Goal: Find specific fact: Find specific fact

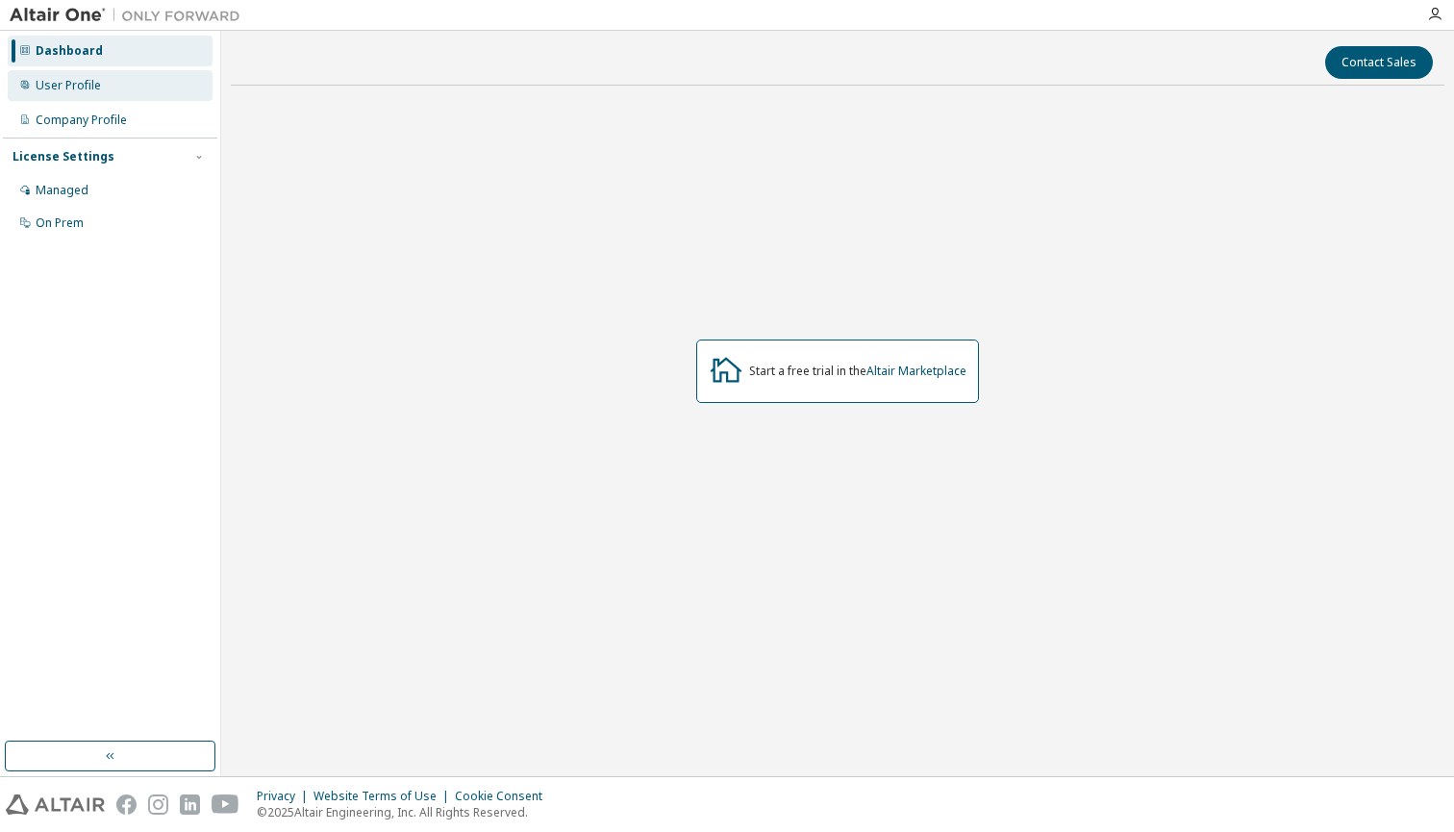
click at [153, 89] on div "User Profile" at bounding box center [110, 85] width 205 height 31
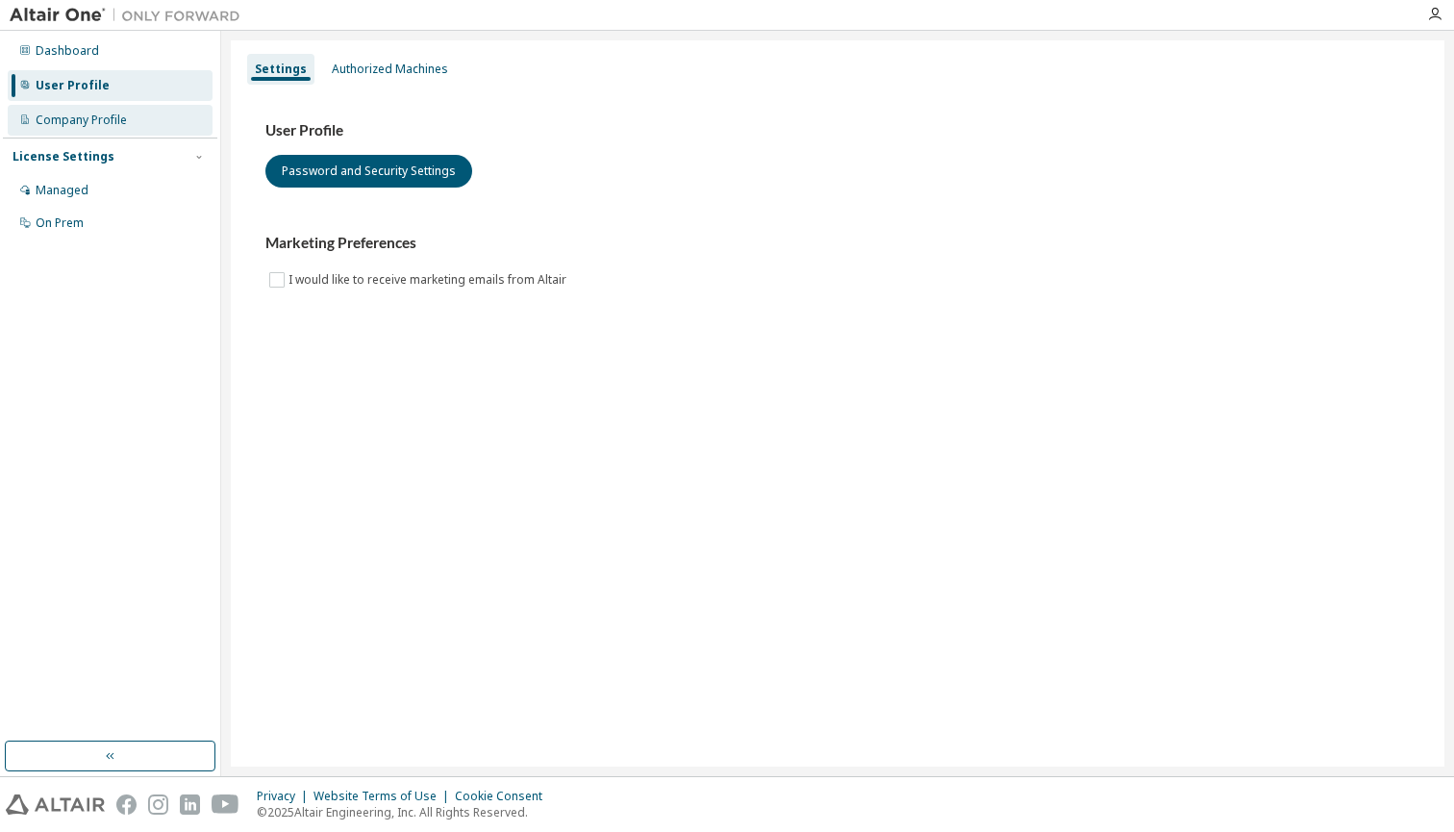
click at [155, 112] on div "Company Profile" at bounding box center [110, 120] width 205 height 31
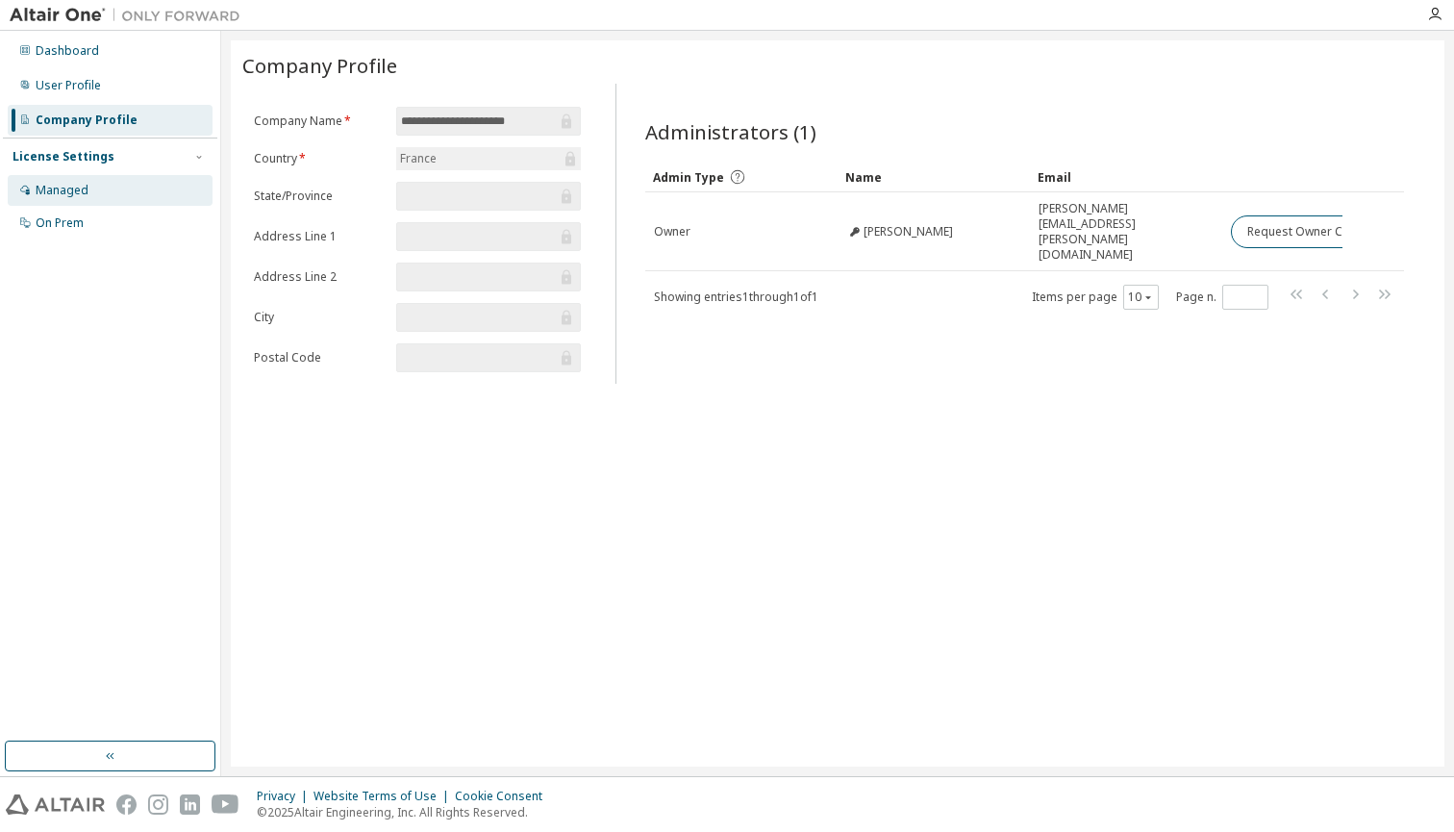
click at [128, 200] on div "Managed" at bounding box center [110, 190] width 205 height 31
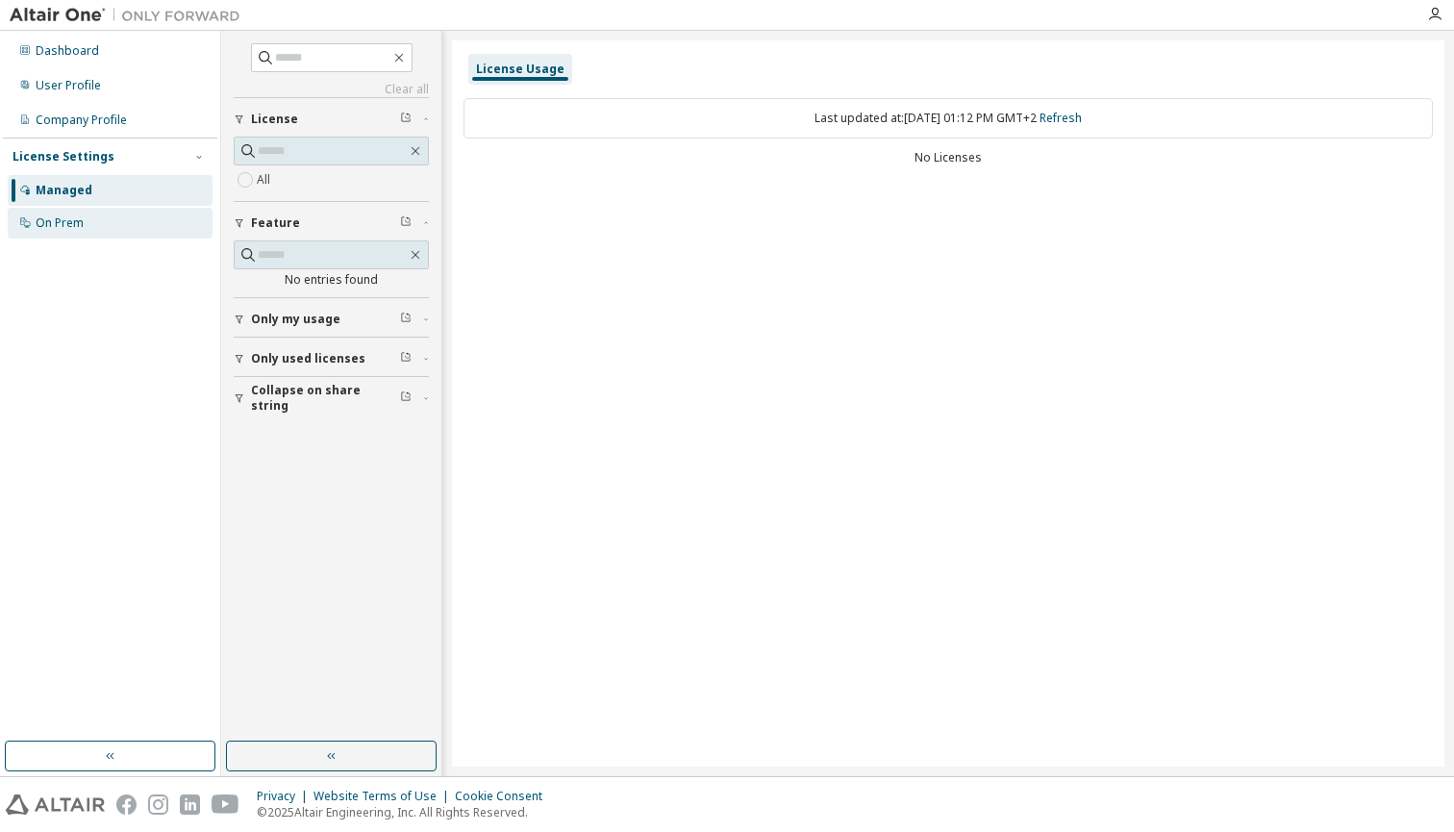
click at [133, 214] on div "On Prem" at bounding box center [110, 223] width 205 height 31
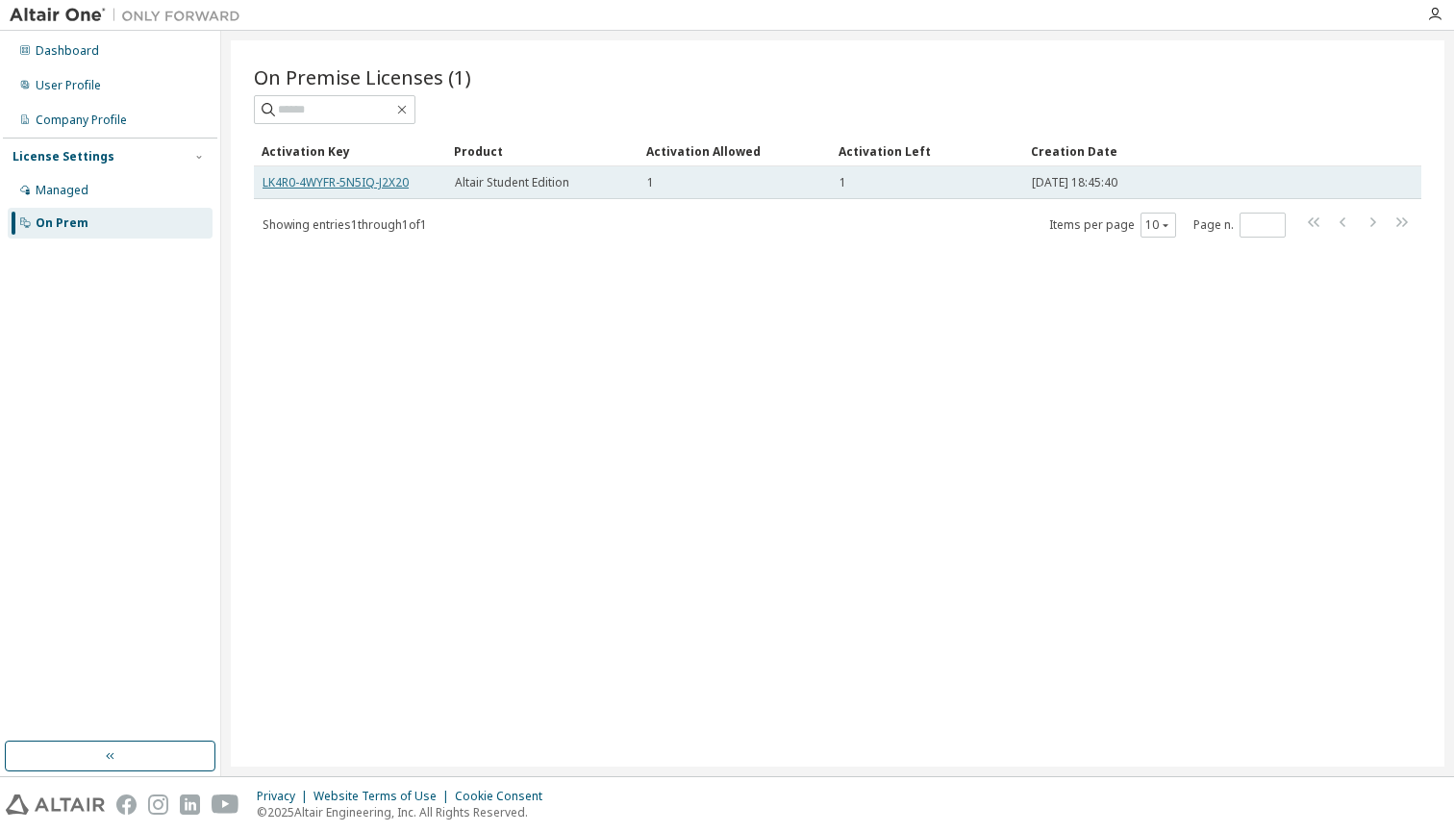
click at [358, 189] on link "LK4R0-4WYFR-5N5IQ-J2X20" at bounding box center [336, 182] width 146 height 16
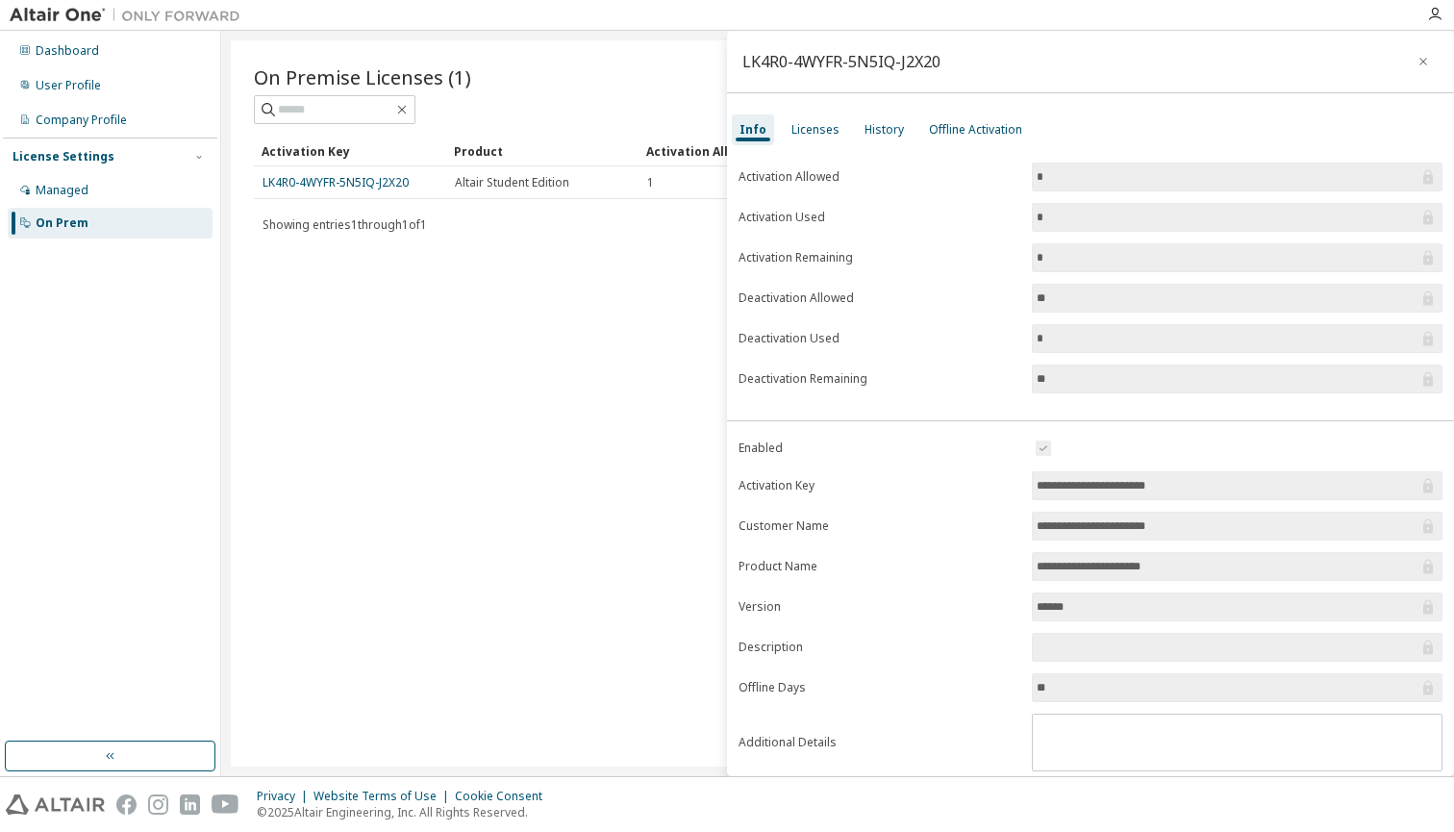
click at [962, 66] on div "LK4R0-4WYFR-5N5IQ-J2X20" at bounding box center [1090, 62] width 727 height 63
click at [952, 66] on div "LK4R0-4WYFR-5N5IQ-J2X20" at bounding box center [1090, 62] width 727 height 63
click at [942, 64] on div "LK4R0-4WYFR-5N5IQ-J2X20" at bounding box center [1090, 62] width 727 height 63
click at [960, 311] on form "Activation Allowed * Activation Used * Activation Remaining * Deactivation Allo…" at bounding box center [1091, 278] width 704 height 231
click at [801, 123] on div "Licenses" at bounding box center [816, 129] width 48 height 15
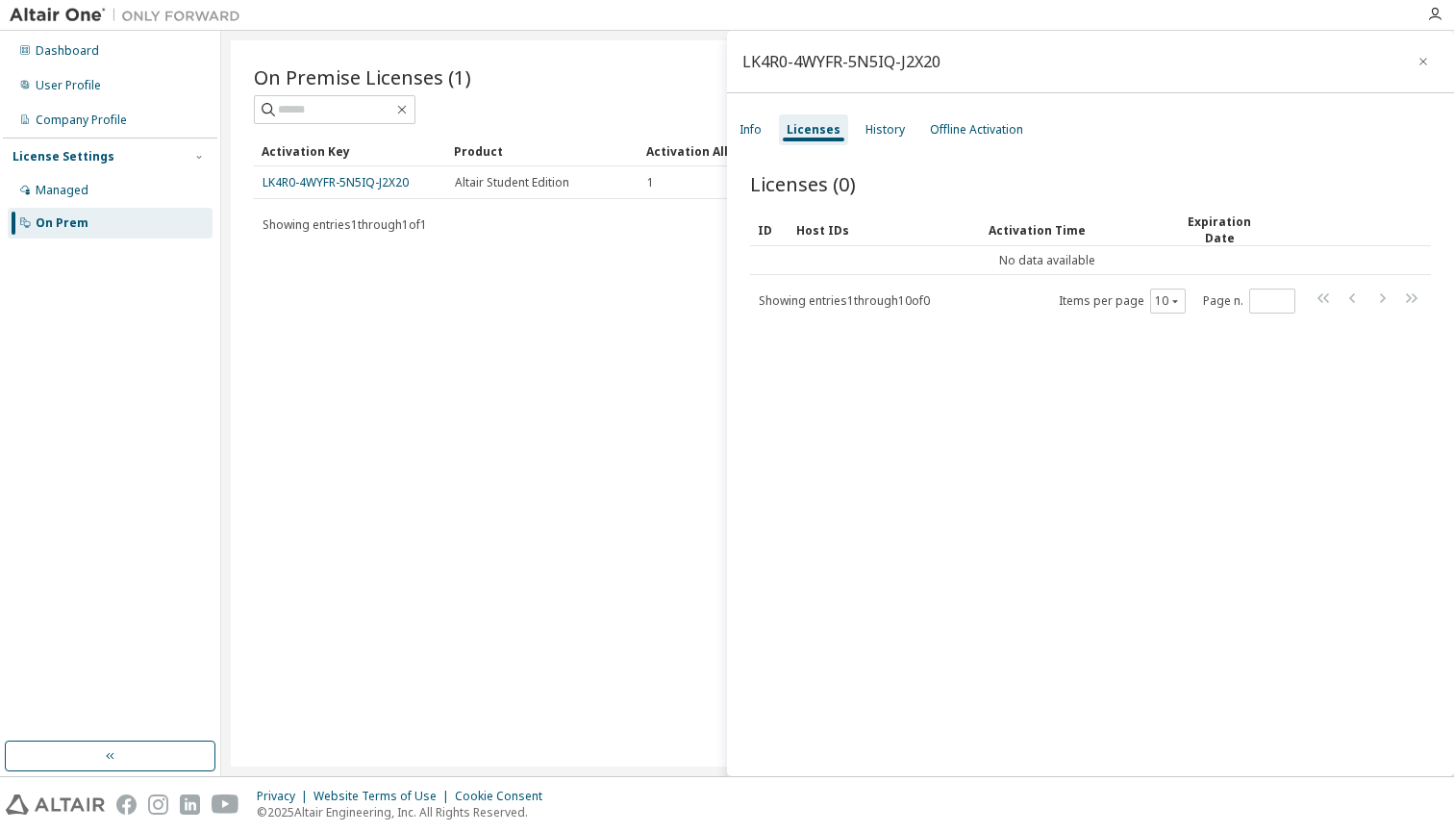
click at [849, 136] on div "Info Licenses History Offline Activation" at bounding box center [1090, 130] width 727 height 35
click at [868, 134] on div "History" at bounding box center [885, 129] width 39 height 15
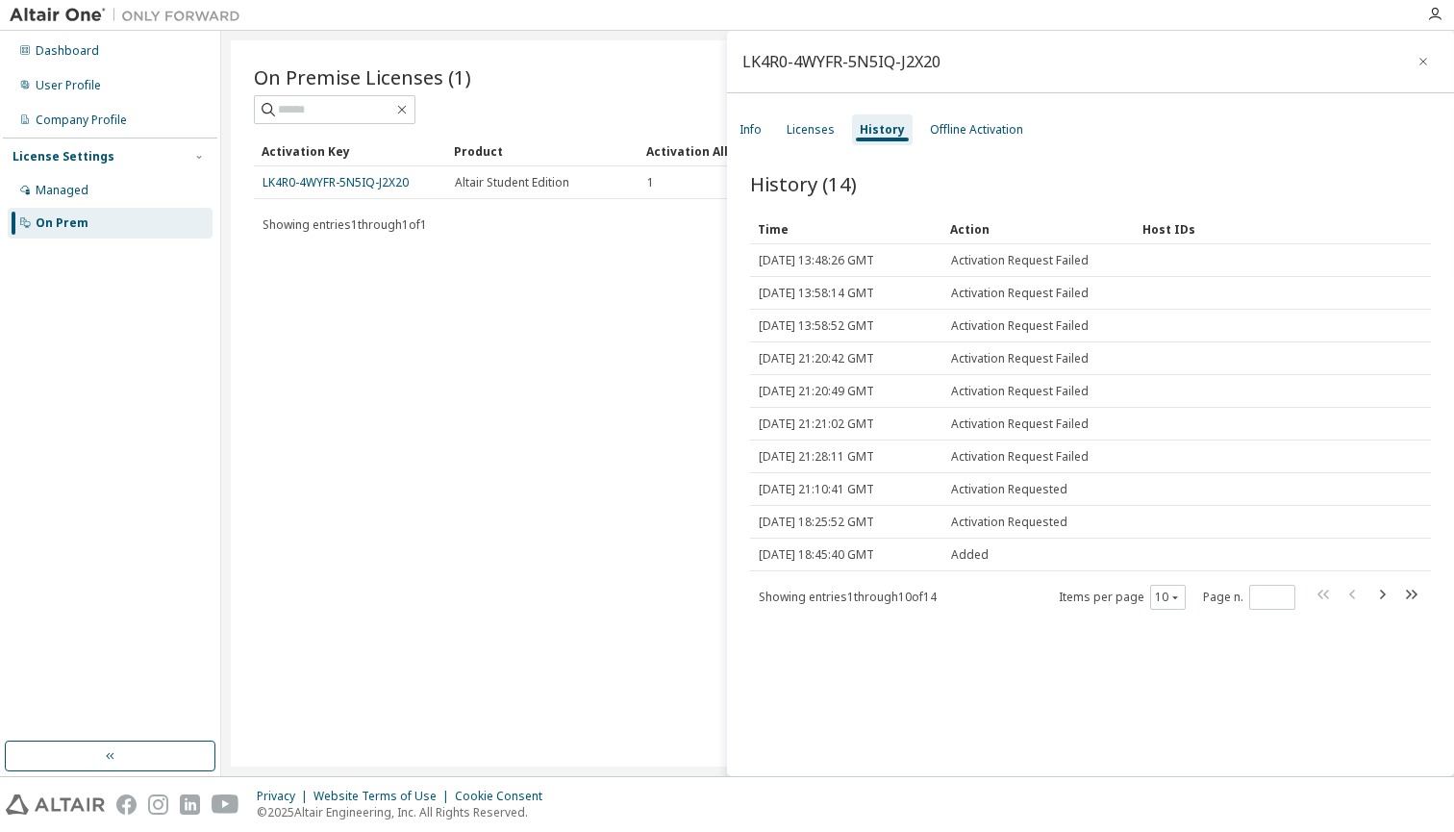
click at [950, 105] on div "LK4R0-4WYFR-5N5IQ-J2X20 Info Licenses History Offline Activation History (14) C…" at bounding box center [1090, 403] width 727 height 745
click at [952, 117] on div "Offline Activation" at bounding box center [976, 129] width 109 height 31
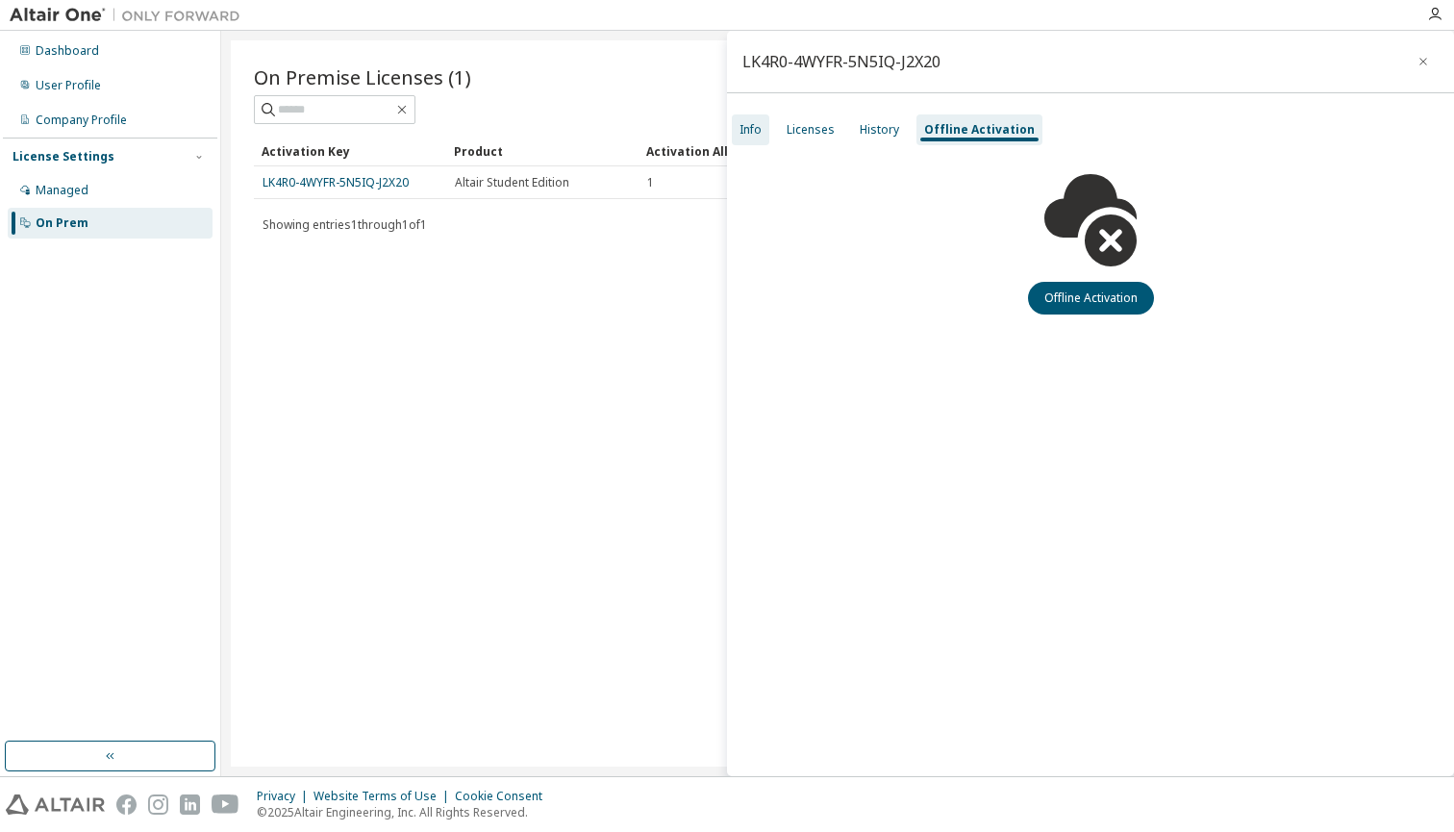
click at [769, 133] on div "Info" at bounding box center [751, 129] width 38 height 31
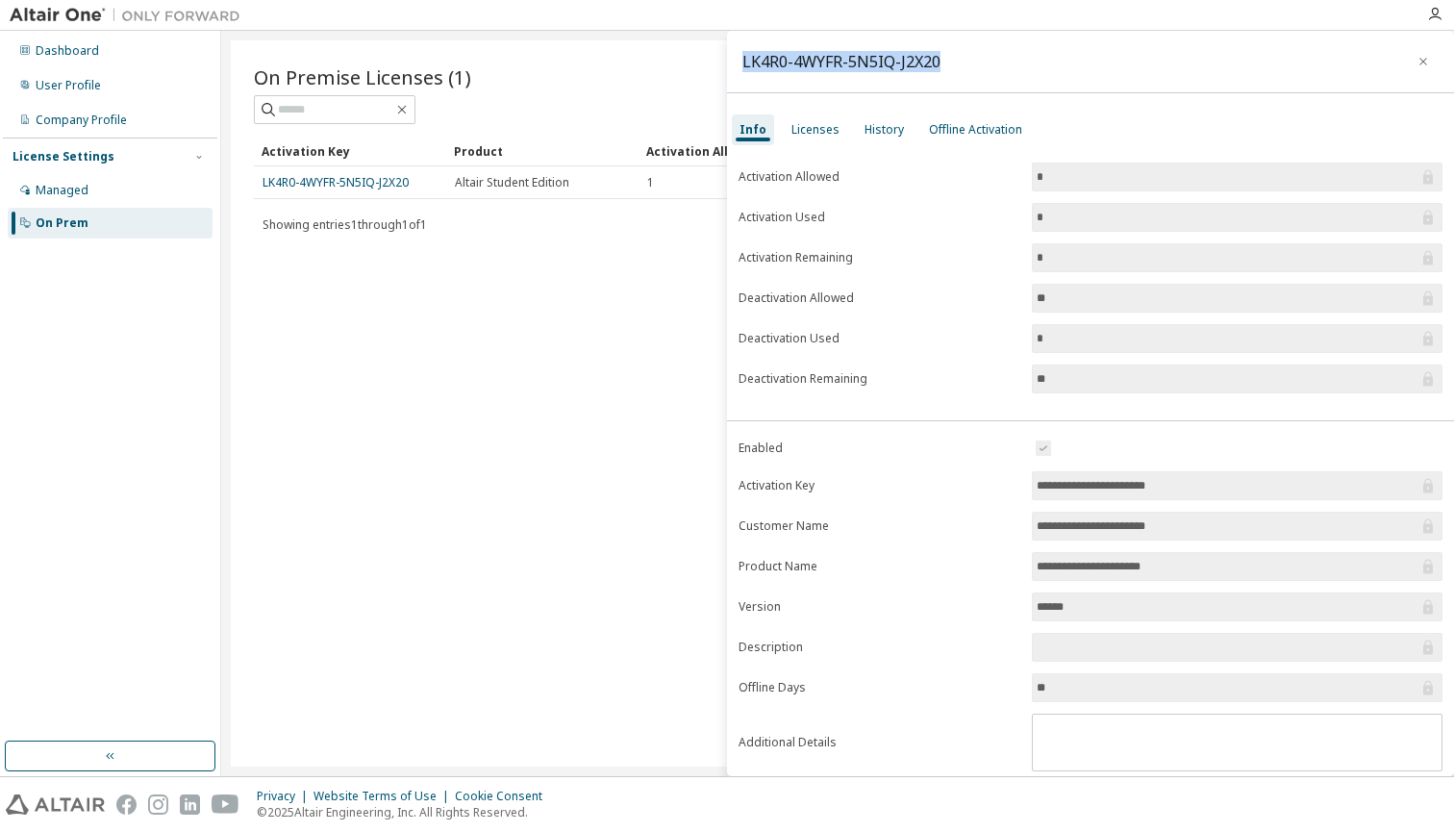
drag, startPoint x: 941, startPoint y: 61, endPoint x: 740, endPoint y: 57, distance: 201.1
click at [740, 57] on div "LK4R0-4WYFR-5N5IQ-J2X20" at bounding box center [1090, 62] width 727 height 63
copy div "LK4R0-4WYFR-5N5IQ-J2X20"
